Goal: Task Accomplishment & Management: Manage account settings

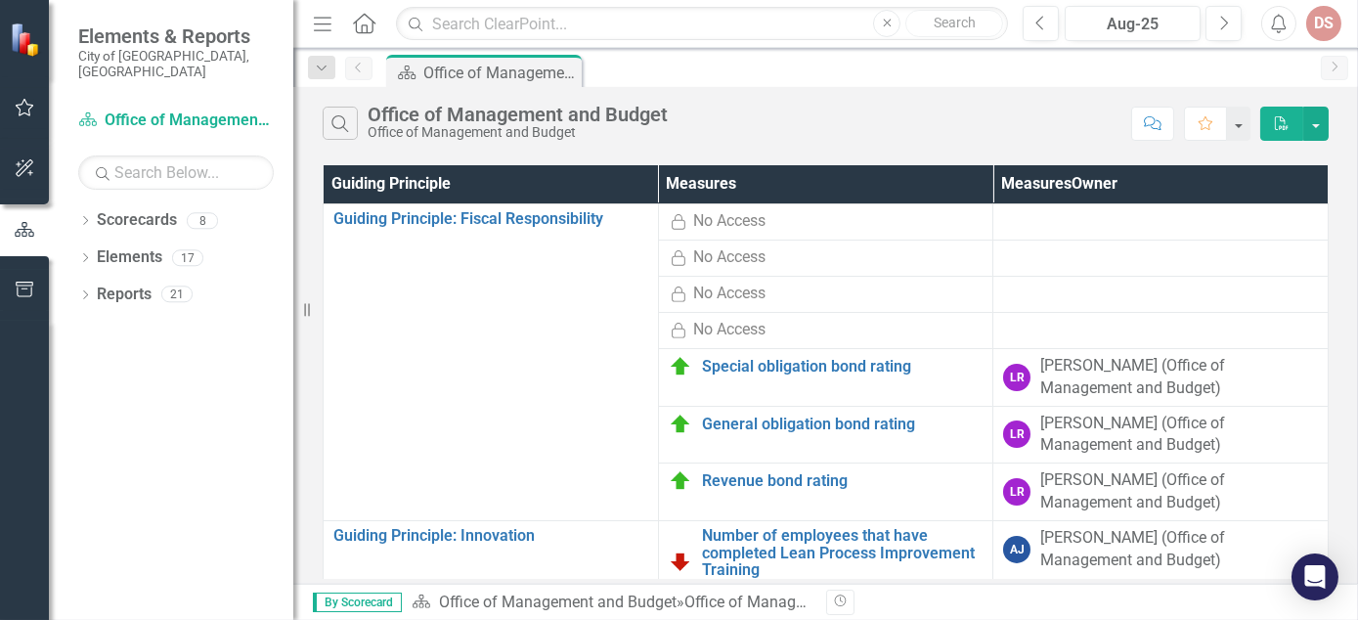
scroll to position [92, 0]
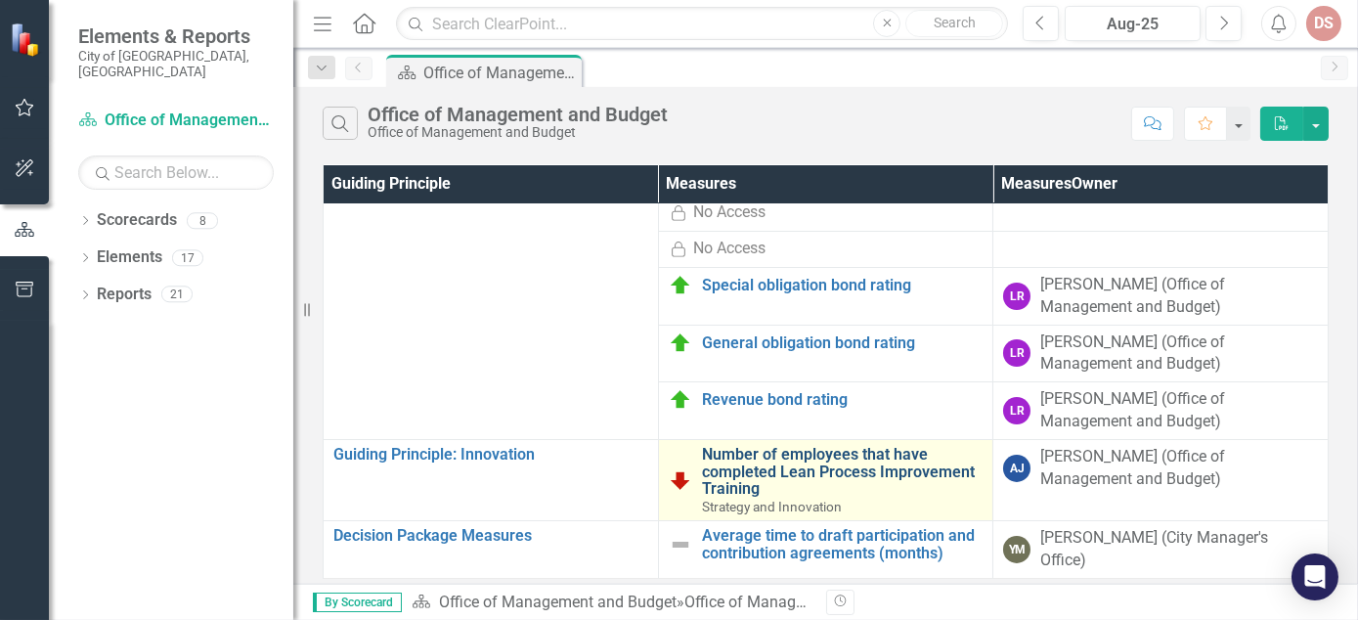
click at [729, 446] on link "Number of employees that have completed Lean Process Improvement Training" at bounding box center [843, 472] width 282 height 52
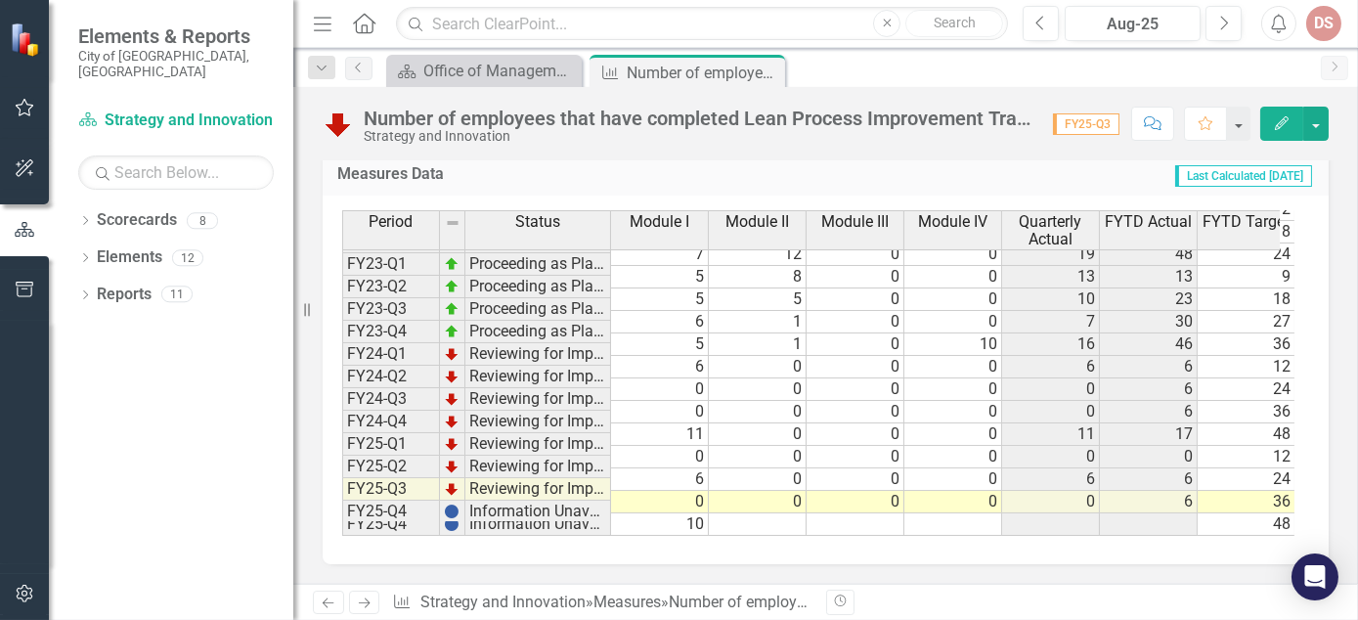
click at [1092, 513] on td at bounding box center [1051, 524] width 98 height 22
click at [638, 401] on td "0" at bounding box center [660, 412] width 98 height 22
click at [794, 513] on td at bounding box center [758, 524] width 98 height 22
click at [721, 513] on td at bounding box center [758, 524] width 98 height 22
click at [497, 504] on td "Information Unavailable" at bounding box center [538, 512] width 146 height 22
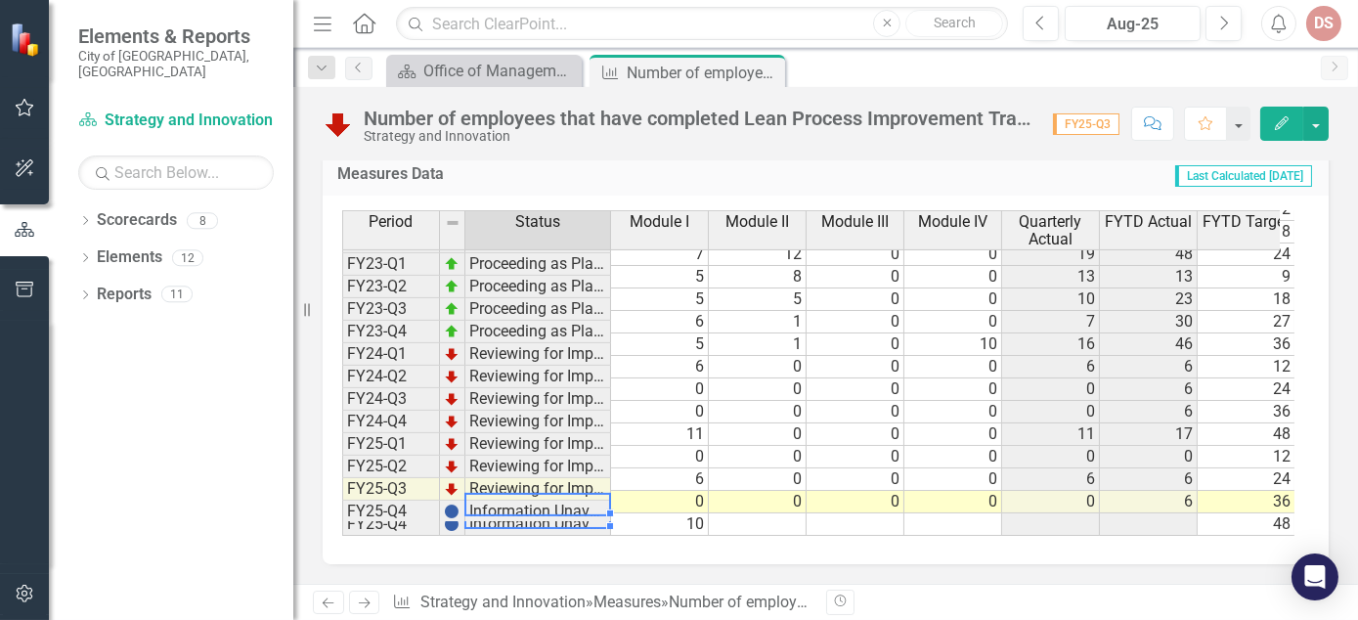
click at [444, 505] on img at bounding box center [452, 511] width 16 height 16
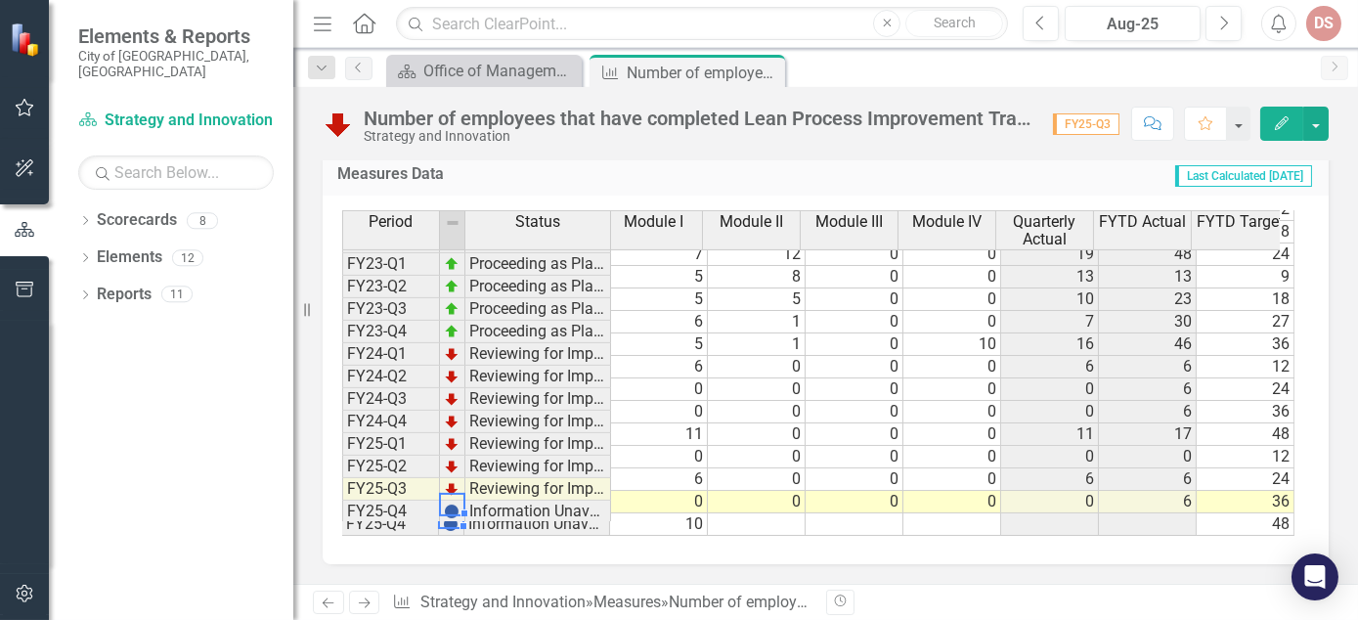
scroll to position [0, 15]
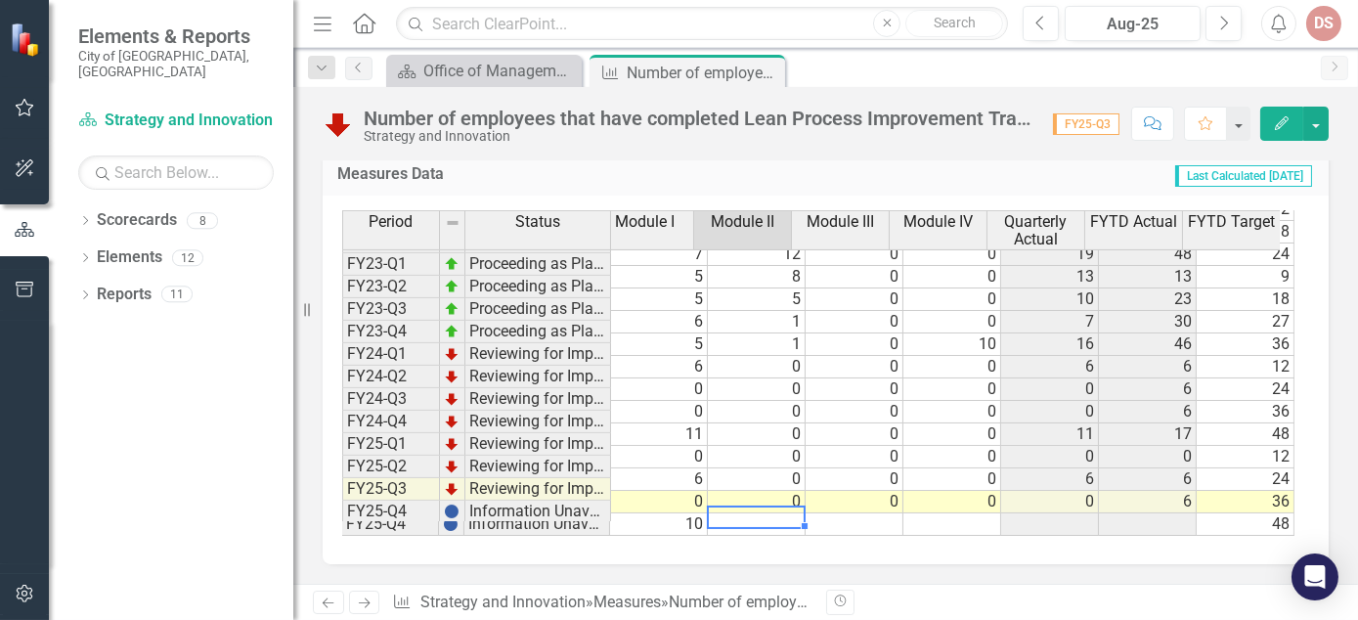
click at [753, 513] on td at bounding box center [757, 524] width 98 height 22
click at [644, 513] on td "10" at bounding box center [659, 524] width 98 height 22
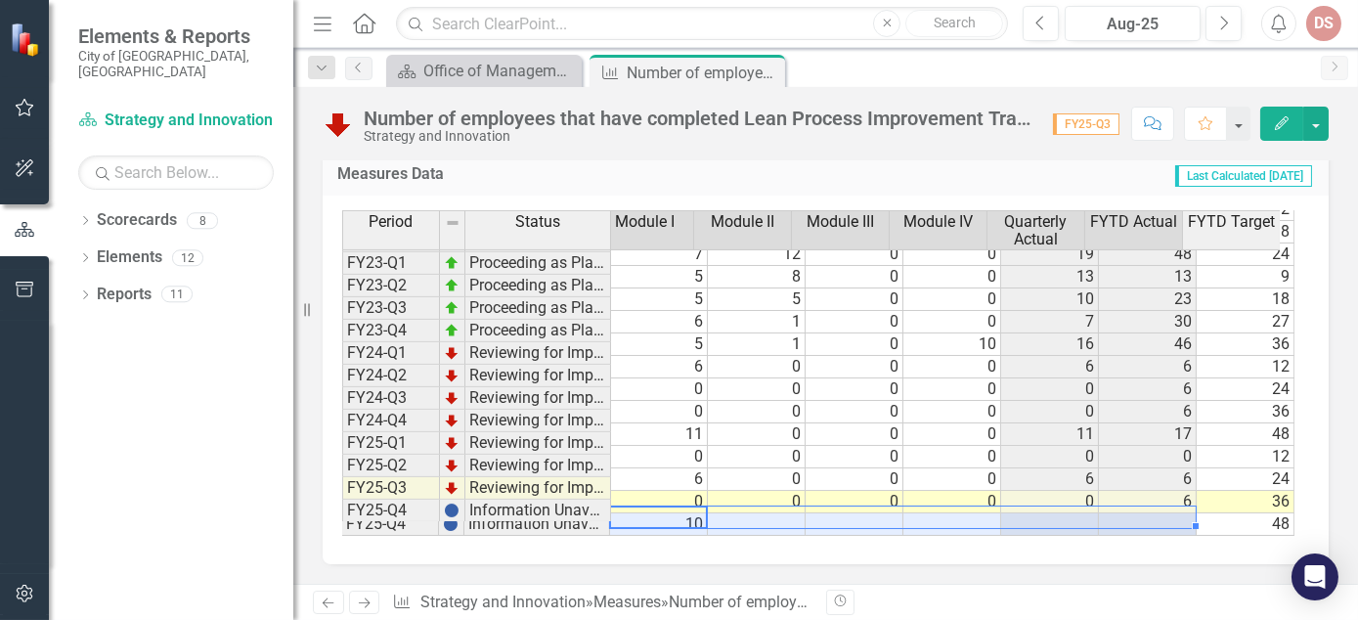
click at [1167, 513] on td at bounding box center [1148, 524] width 98 height 22
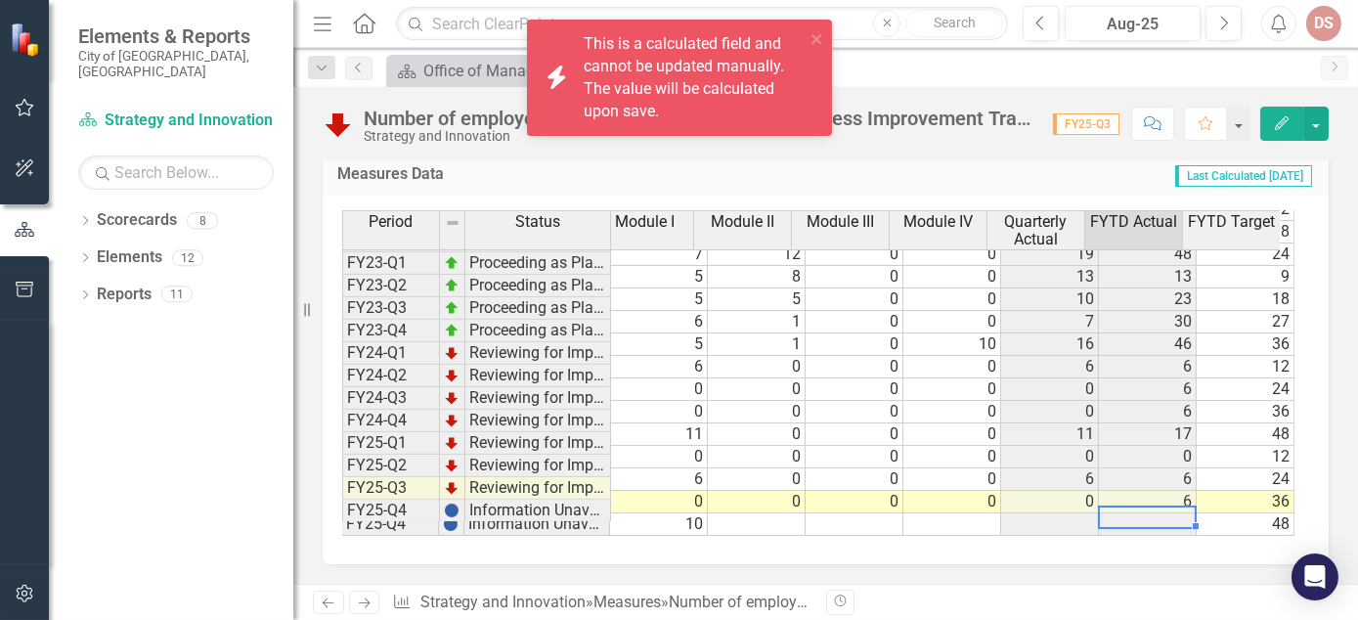
click at [665, 105] on div "This is a calculated field and cannot be updated manually. The value will be ca…" at bounding box center [694, 77] width 221 height 89
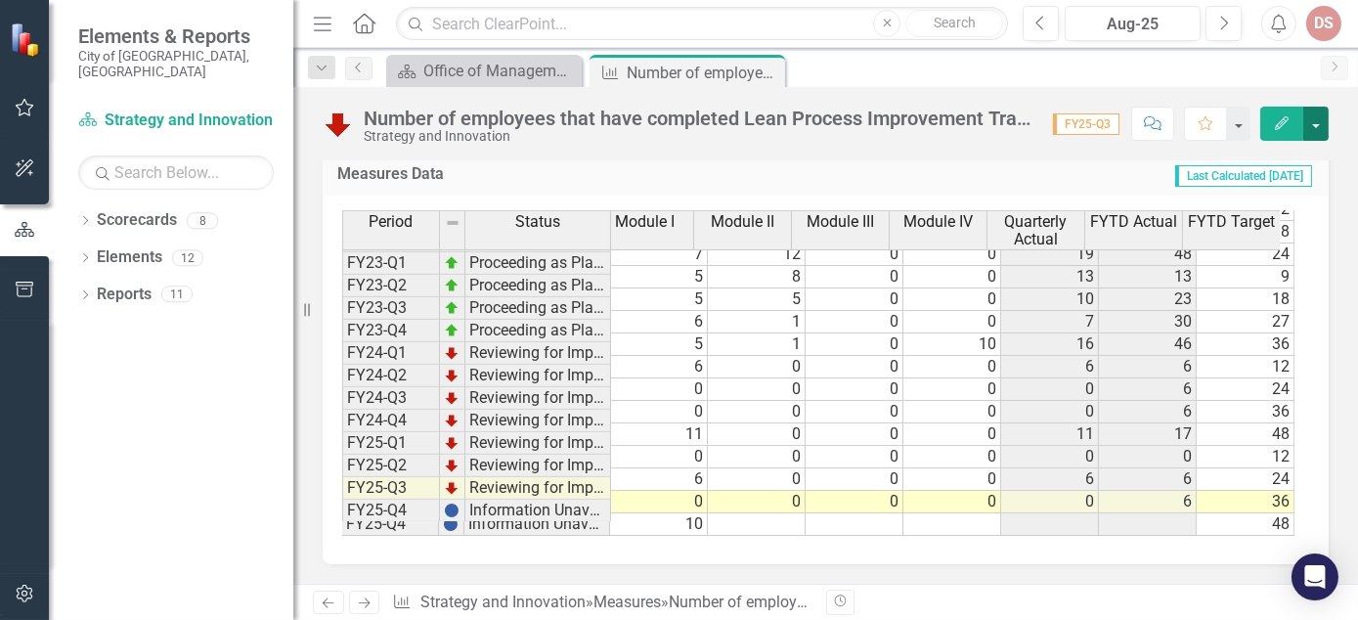
click at [1318, 123] on button "button" at bounding box center [1315, 124] width 25 height 34
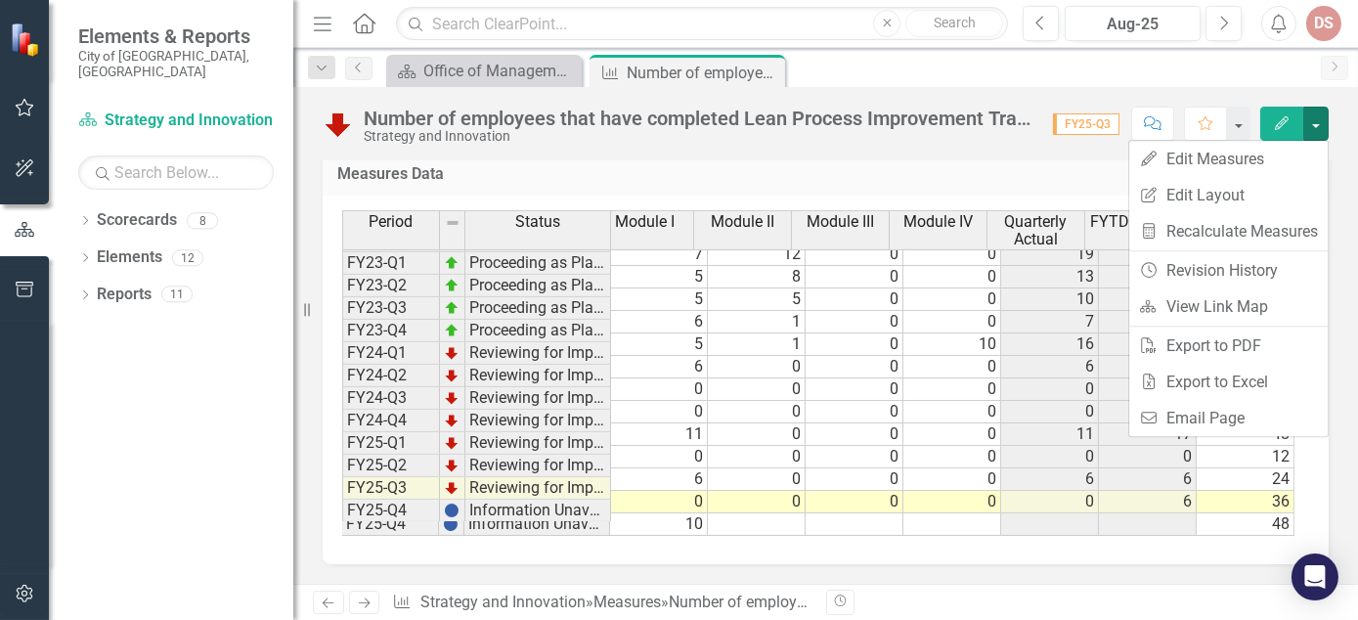
click at [1025, 83] on div "Scorecard Office of Management and Budget Close Measures Number of employees th…" at bounding box center [846, 70] width 929 height 31
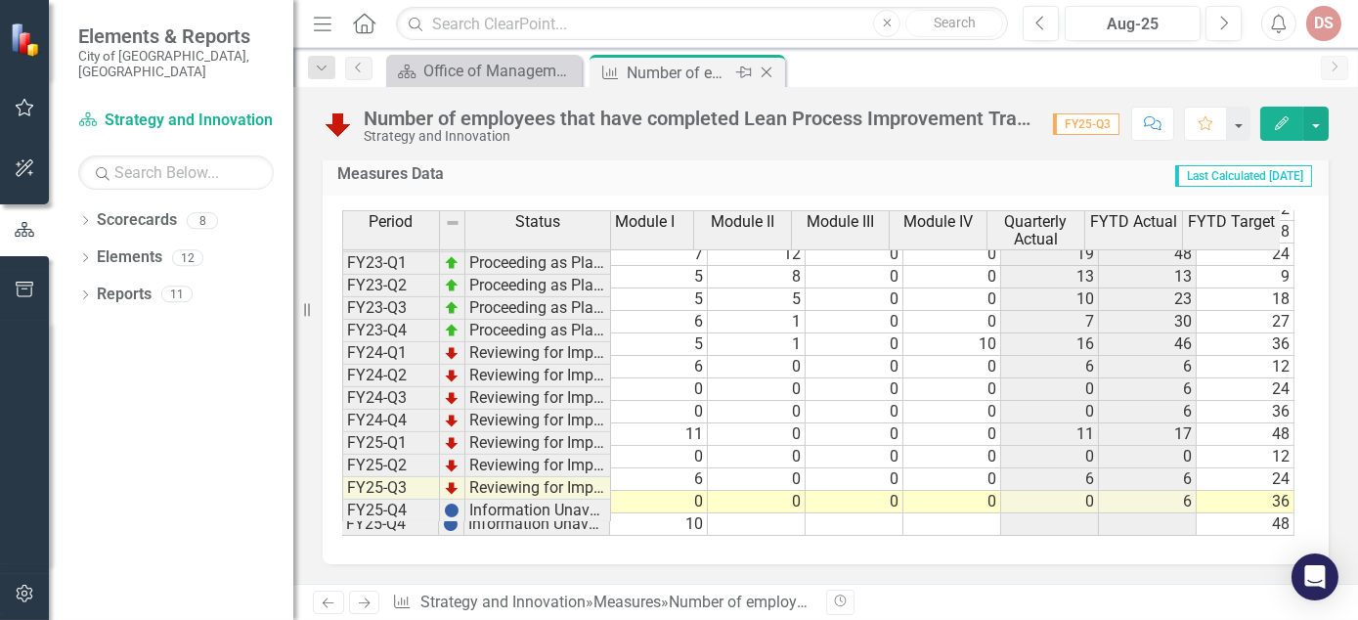
click at [675, 73] on div "Number of employees that have completed Lean Process Improvement Training" at bounding box center [679, 73] width 105 height 24
click at [1272, 122] on button "Edit" at bounding box center [1281, 124] width 43 height 34
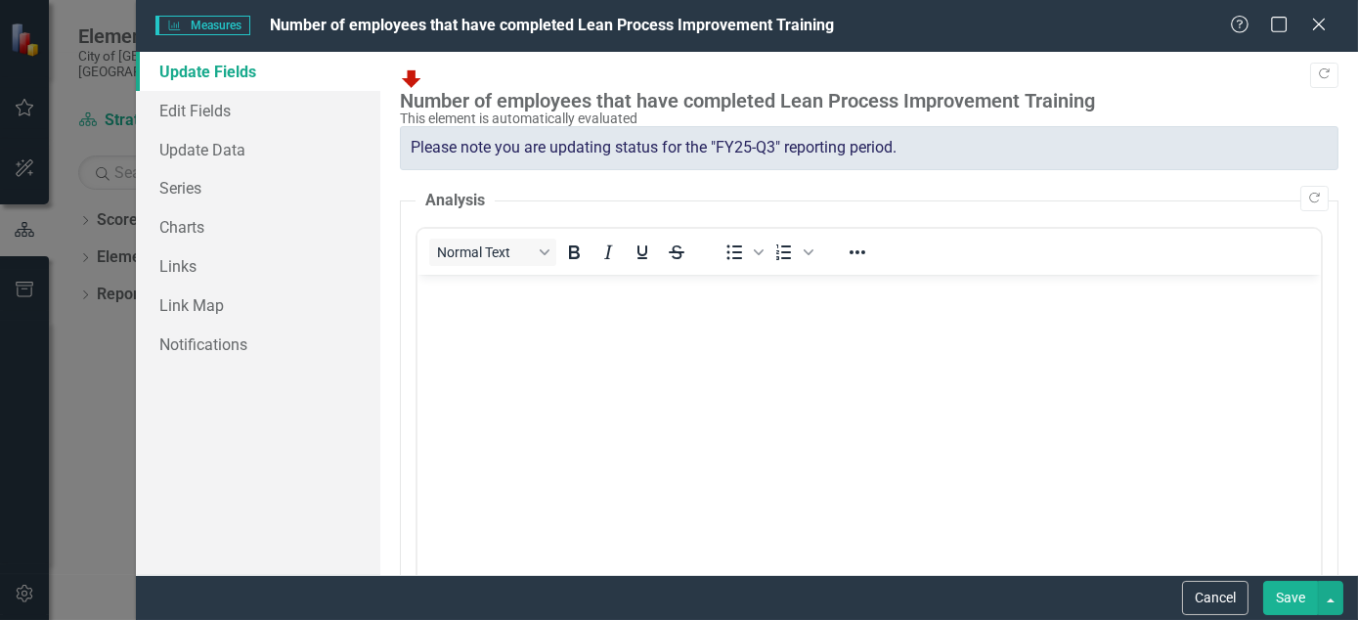
scroll to position [0, 0]
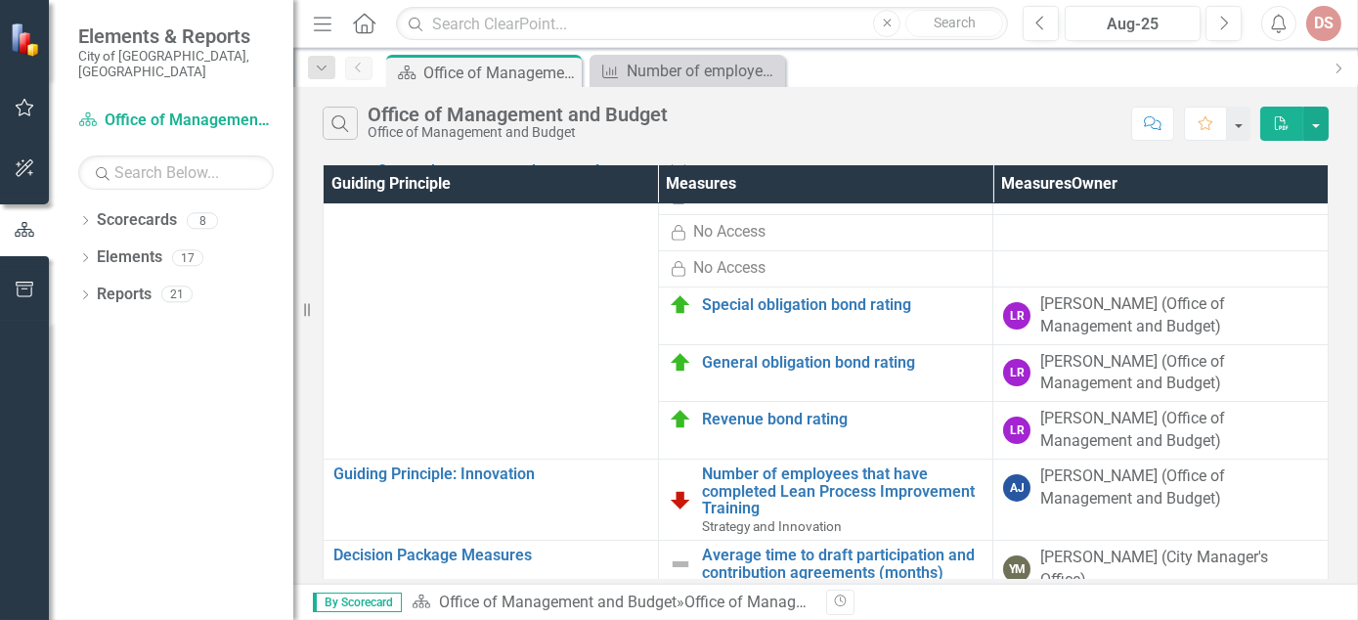
scroll to position [92, 0]
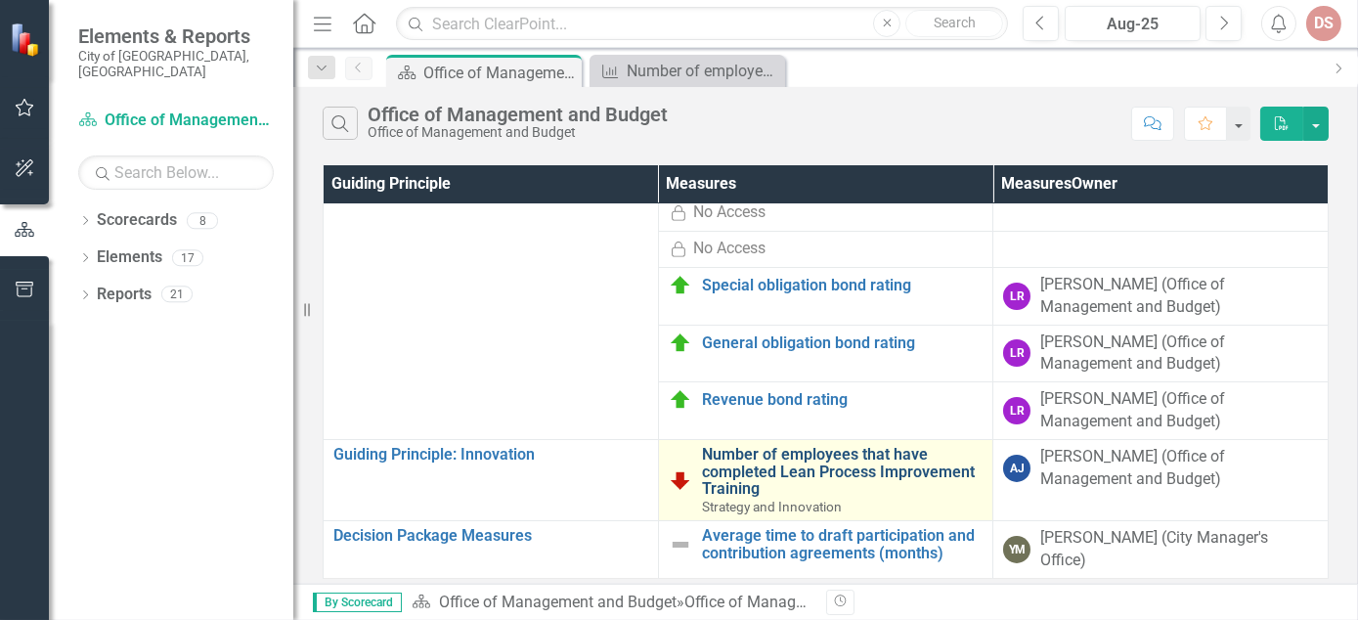
click at [767, 456] on link "Number of employees that have completed Lean Process Improvement Training" at bounding box center [843, 472] width 282 height 52
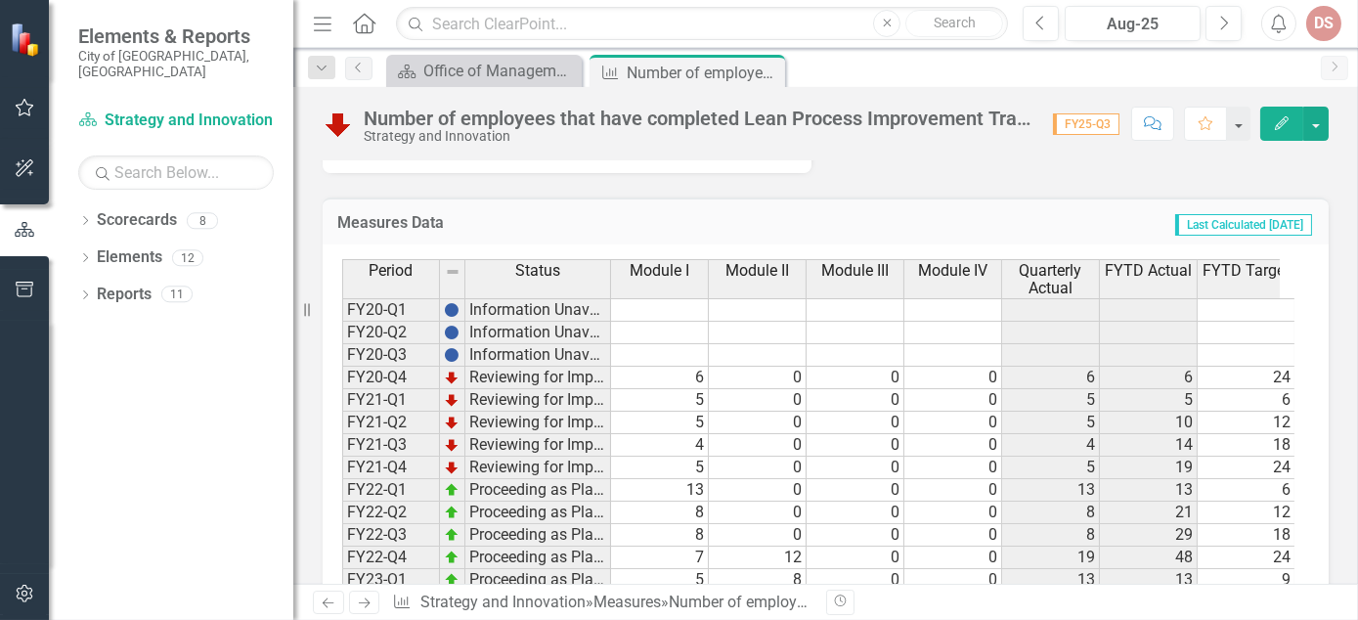
scroll to position [269, 0]
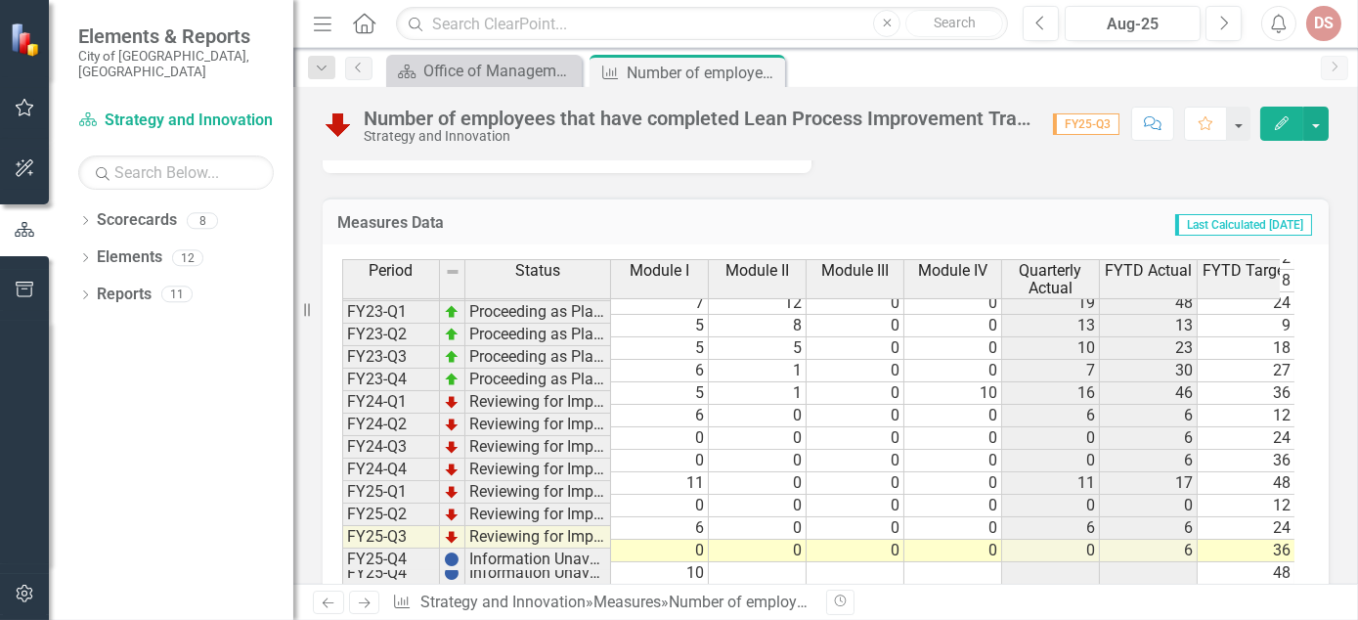
click at [692, 576] on td "10" at bounding box center [660, 573] width 98 height 22
click at [367, 570] on td "FY25-Q4" at bounding box center [391, 559] width 98 height 22
click at [471, 570] on td "Information Unavailable" at bounding box center [538, 559] width 146 height 22
click at [1319, 547] on div "Measures Data Last Calculated [DATE] Period Status Module I Module II Module II…" at bounding box center [825, 393] width 1035 height 441
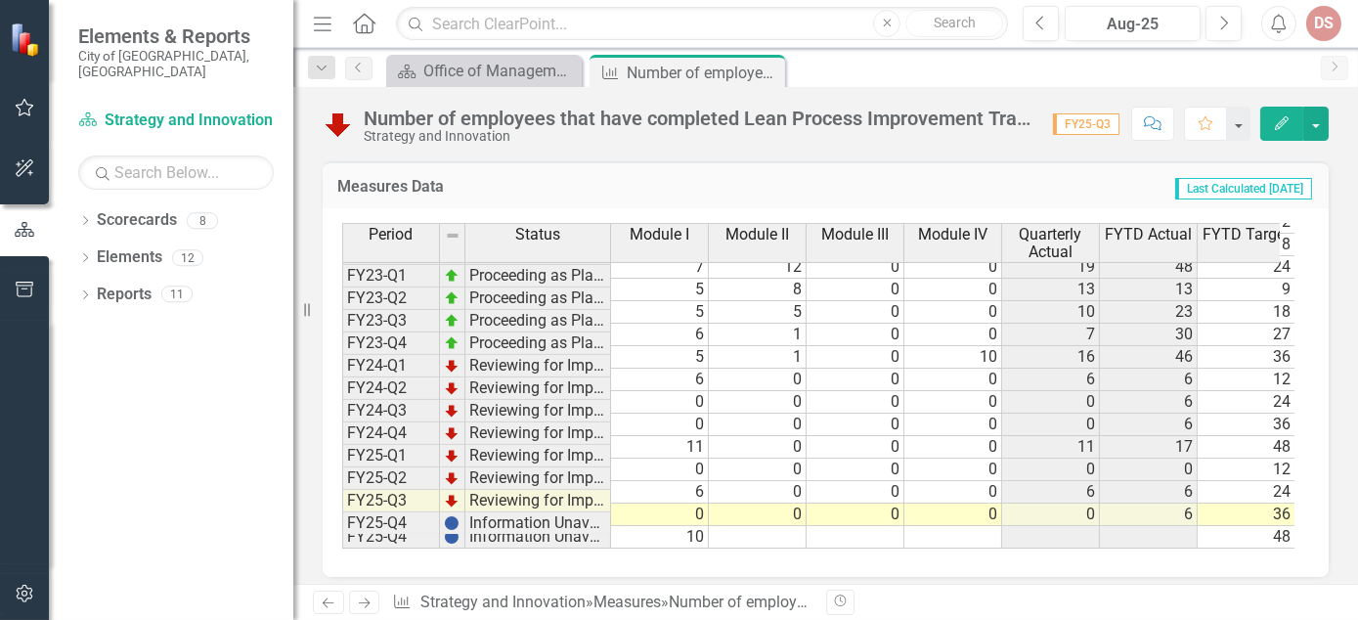
scroll to position [1338, 0]
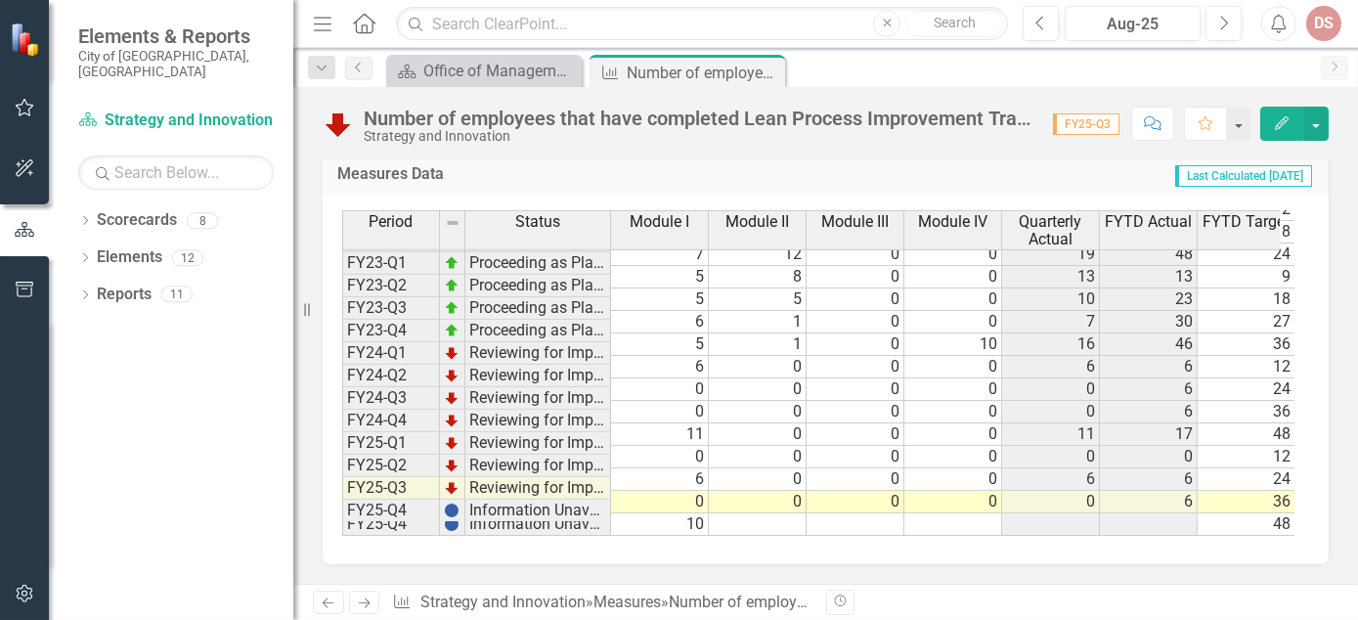
click at [786, 513] on td at bounding box center [758, 524] width 98 height 22
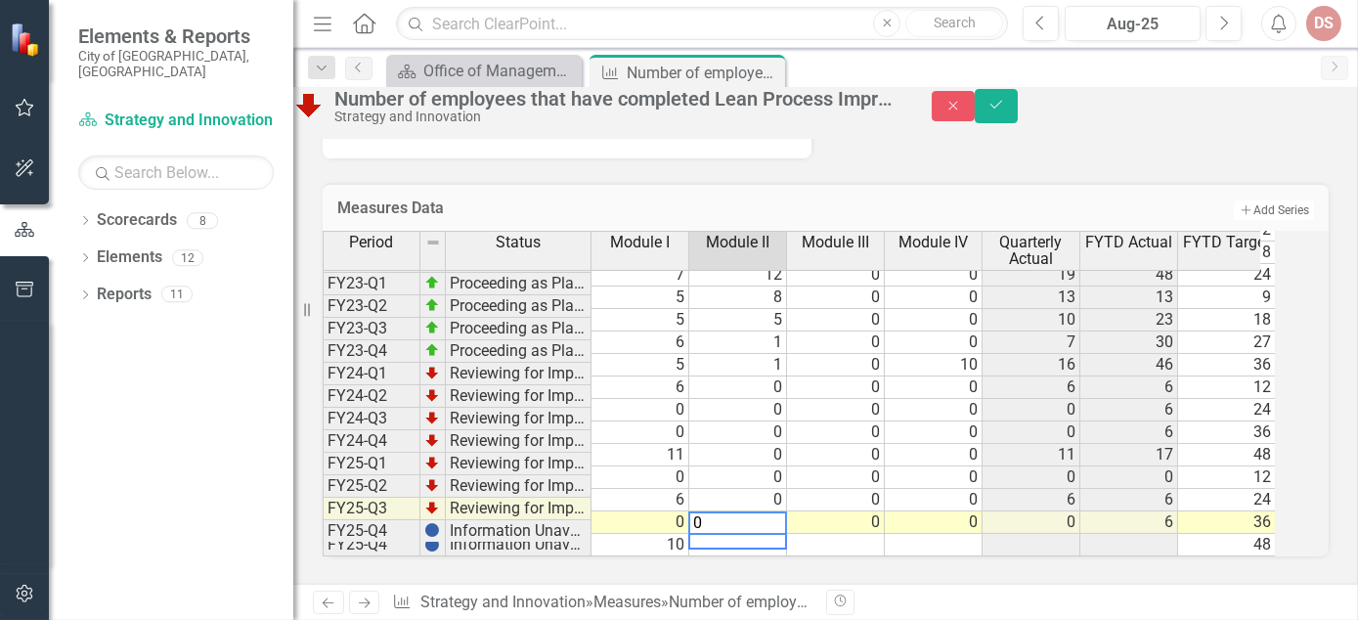
click at [885, 534] on td at bounding box center [836, 545] width 98 height 22
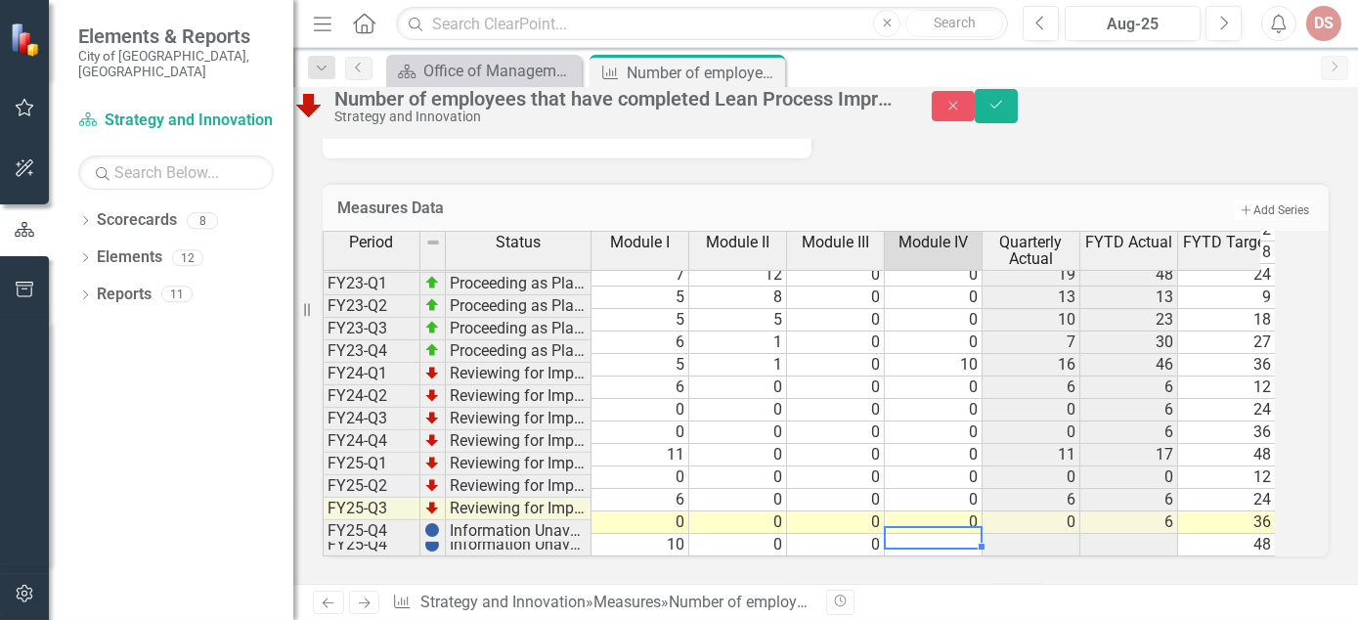
click at [968, 534] on td at bounding box center [934, 545] width 98 height 22
type textarea "0"
click at [1026, 556] on div "Period Status Module I Module II Module III Module IV Quarterly Actual FYTD Act…" at bounding box center [826, 394] width 1006 height 326
click at [942, 555] on div "Period Status Module I Module II Module III Module IV Quarterly Actual FYTD Act…" at bounding box center [826, 394] width 1006 height 326
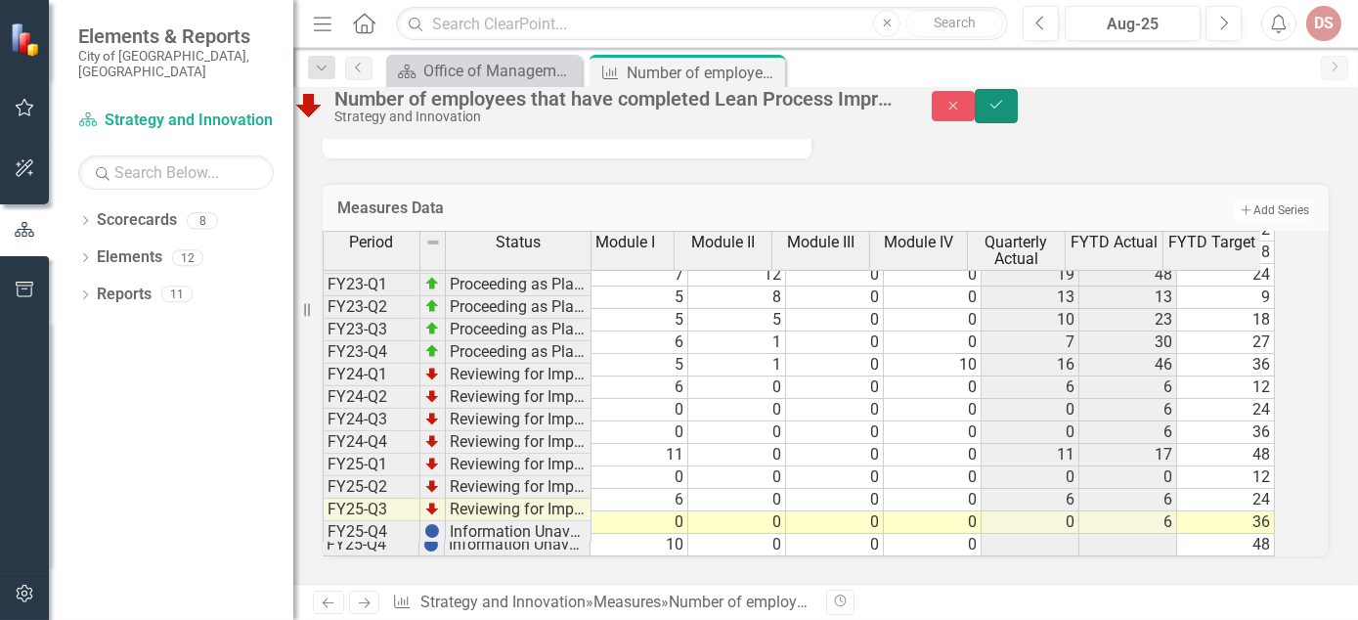
click at [1018, 109] on button "Save" at bounding box center [996, 106] width 43 height 34
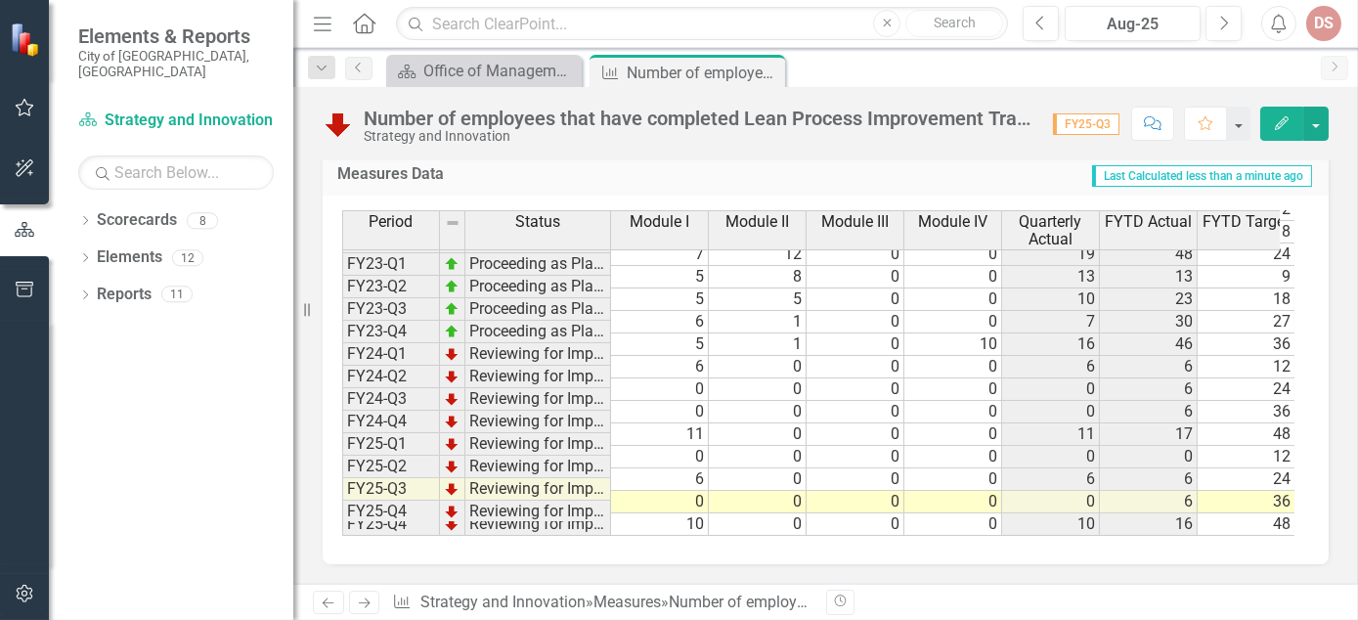
scroll to position [269, 0]
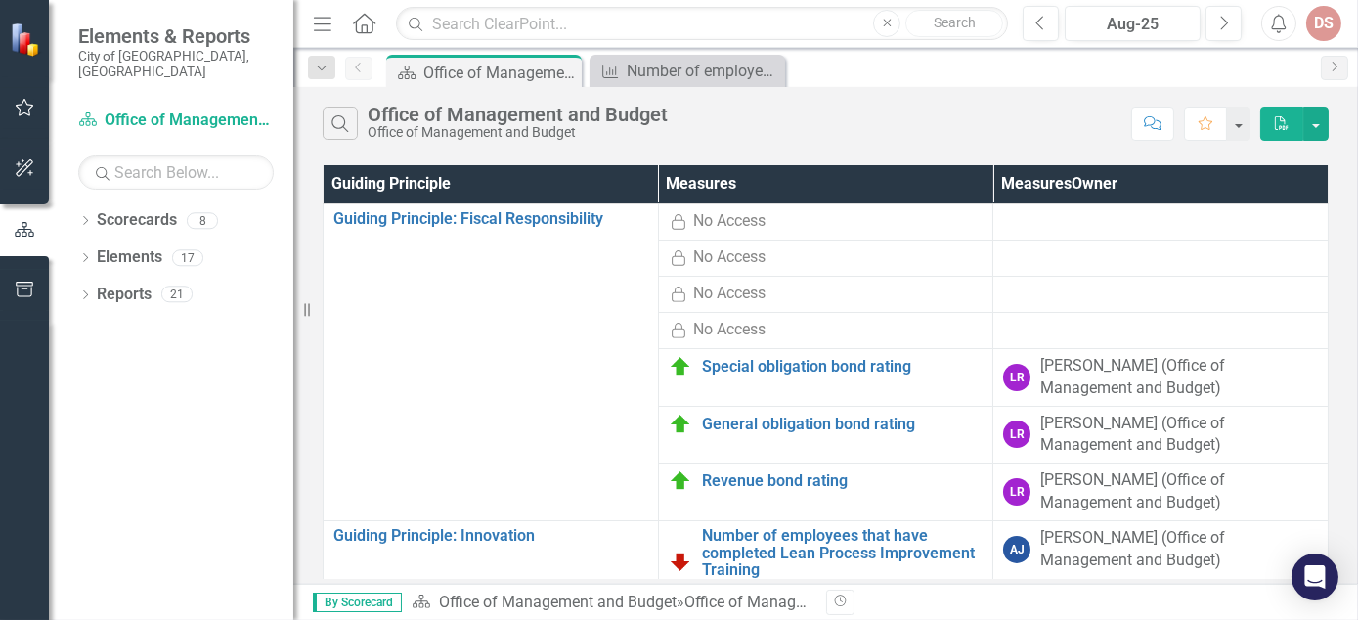
scroll to position [92, 0]
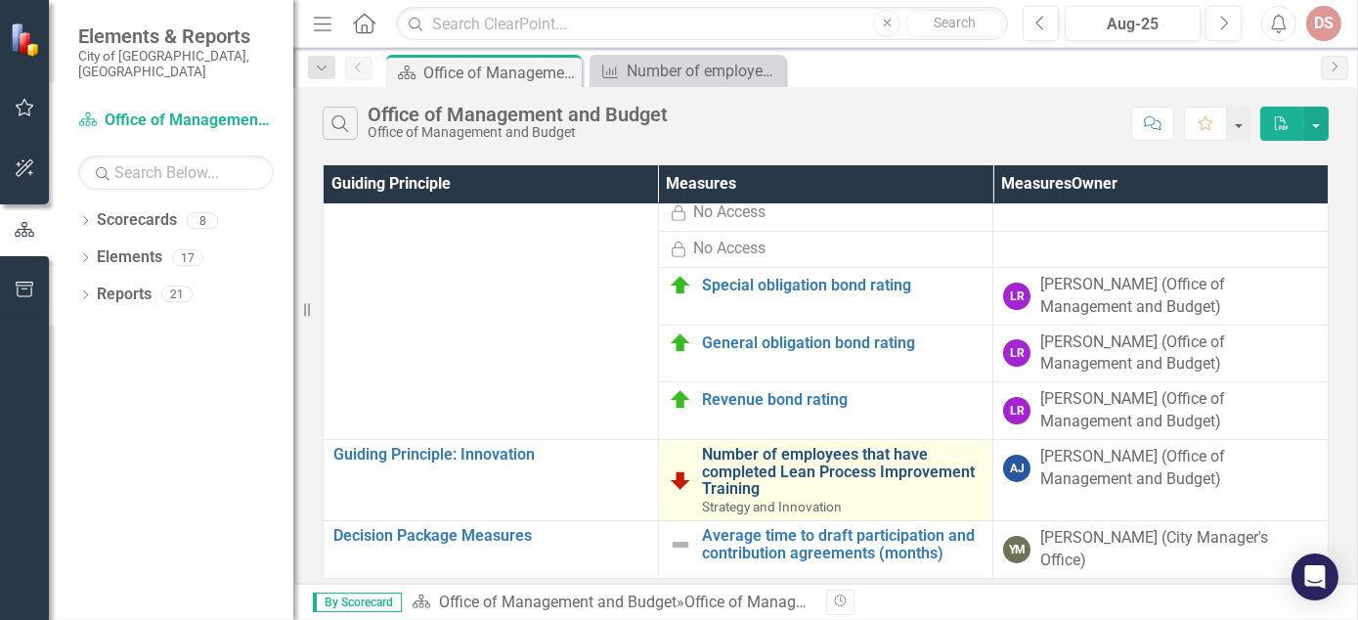
click at [771, 460] on link "Number of employees that have completed Lean Process Improvement Training" at bounding box center [843, 472] width 282 height 52
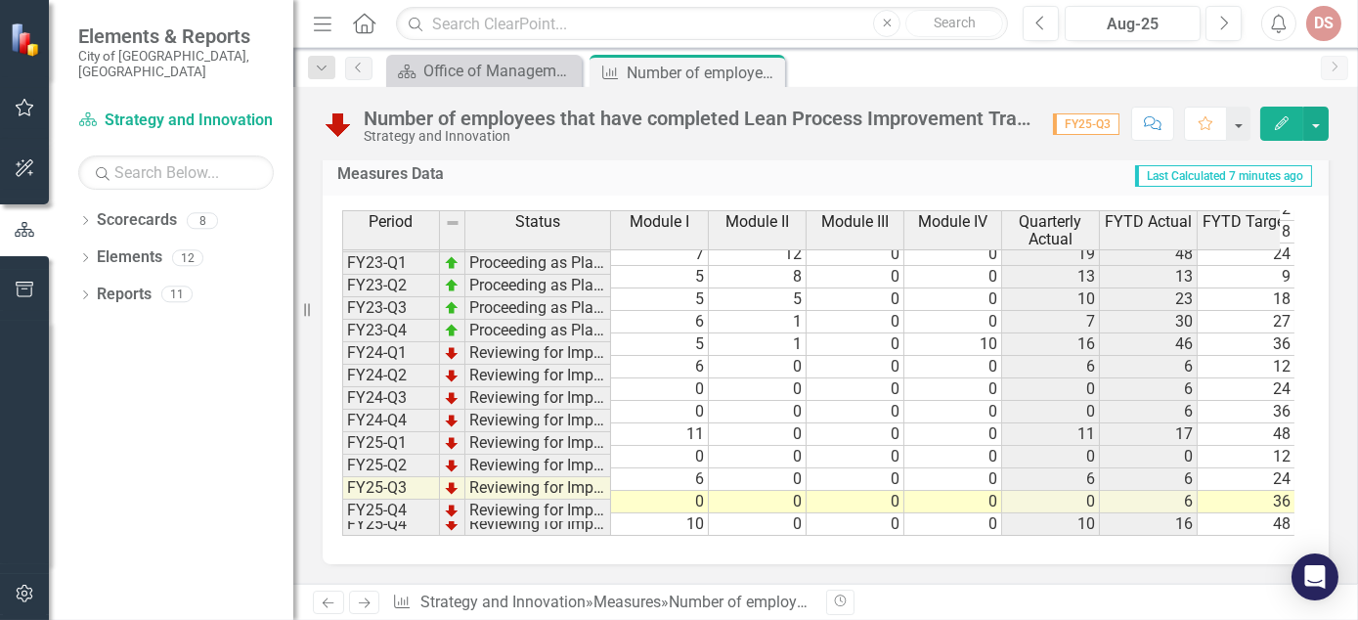
scroll to position [269, 0]
